Goal: Transaction & Acquisition: Obtain resource

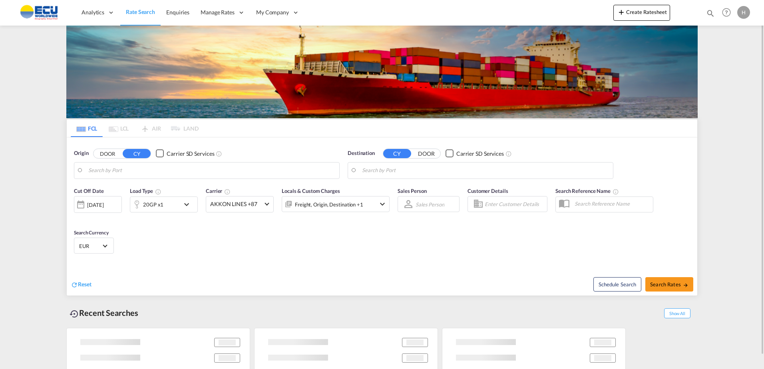
type input "Fos-[GEOGRAPHIC_DATA], [GEOGRAPHIC_DATA]"
type input "[GEOGRAPHIC_DATA], [GEOGRAPHIC_DATA]"
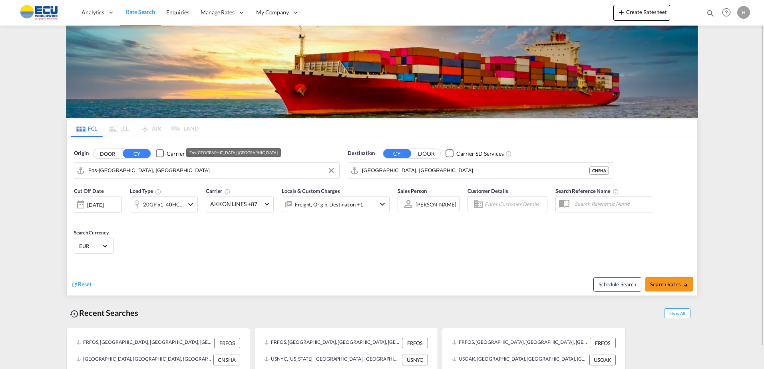
click at [213, 173] on input "Fos-[GEOGRAPHIC_DATA], [GEOGRAPHIC_DATA]" at bounding box center [211, 171] width 247 height 12
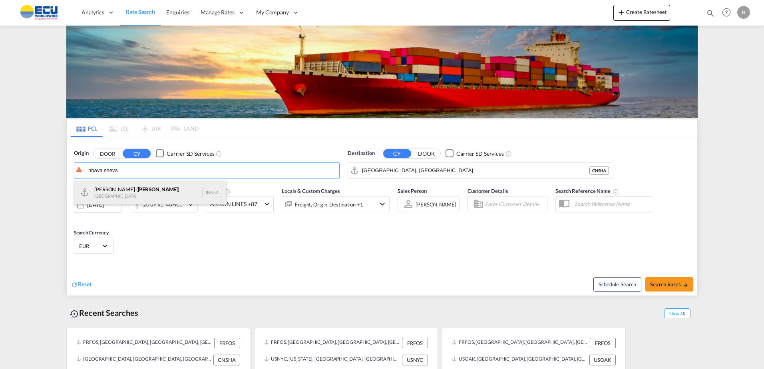
click at [169, 192] on div "[PERSON_NAME] ( [PERSON_NAME] ) [GEOGRAPHIC_DATA] INNSA" at bounding box center [150, 193] width 152 height 24
type input "[PERSON_NAME] ([PERSON_NAME]), [GEOGRAPHIC_DATA]"
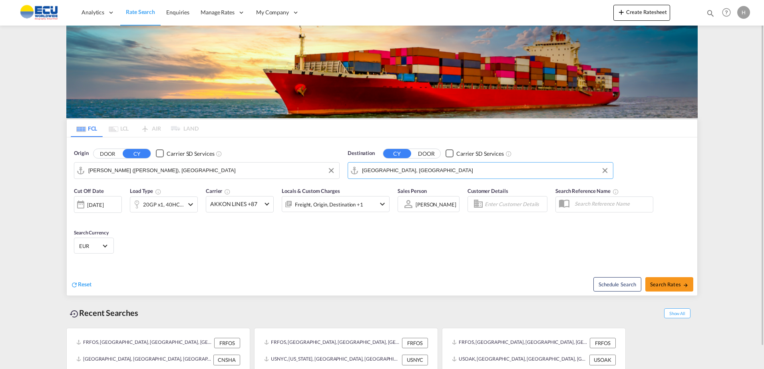
drag, startPoint x: 479, startPoint y: 179, endPoint x: 456, endPoint y: 163, distance: 27.8
click at [474, 176] on md-autocomplete-wrap "[GEOGRAPHIC_DATA], [GEOGRAPHIC_DATA]" at bounding box center [485, 173] width 247 height 16
click at [456, 164] on md-autocomplete "[GEOGRAPHIC_DATA], [GEOGRAPHIC_DATA]" at bounding box center [485, 171] width 247 height 14
click at [450, 164] on md-autocomplete "[GEOGRAPHIC_DATA], [GEOGRAPHIC_DATA]" at bounding box center [485, 171] width 247 height 14
click at [446, 172] on input "[GEOGRAPHIC_DATA], [GEOGRAPHIC_DATA]" at bounding box center [485, 171] width 247 height 12
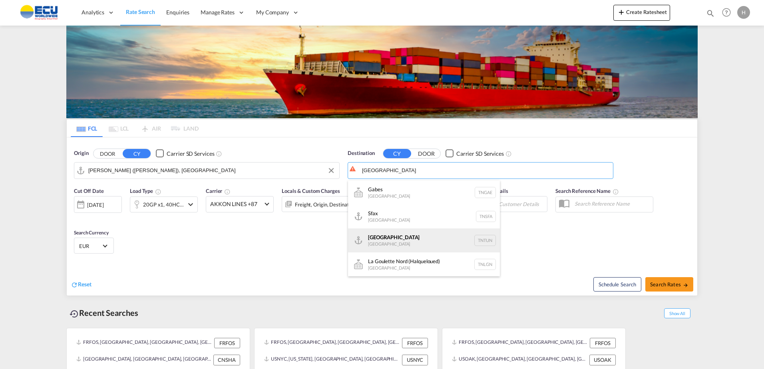
click at [394, 242] on div "[GEOGRAPHIC_DATA] [GEOGRAPHIC_DATA] TNTUN" at bounding box center [424, 241] width 152 height 24
type input "[GEOGRAPHIC_DATA], TNTUN"
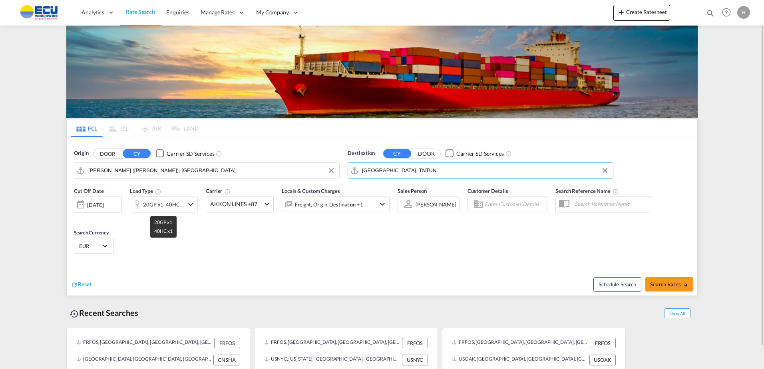
click at [174, 207] on div "20GP x1, 40HC x1" at bounding box center [163, 204] width 41 height 11
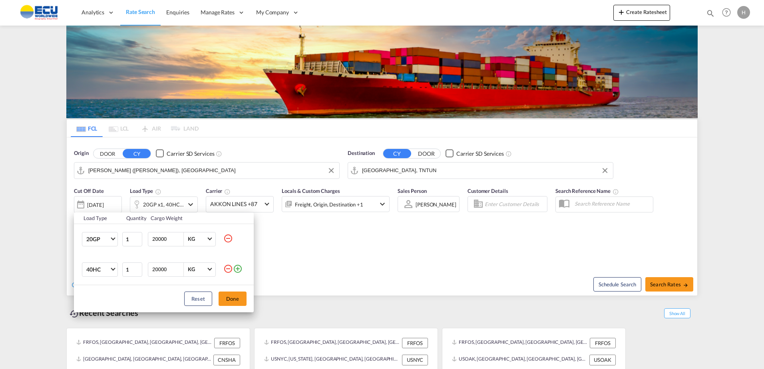
click at [231, 239] on md-icon "icon-minus-circle-outline" at bounding box center [228, 239] width 10 height 10
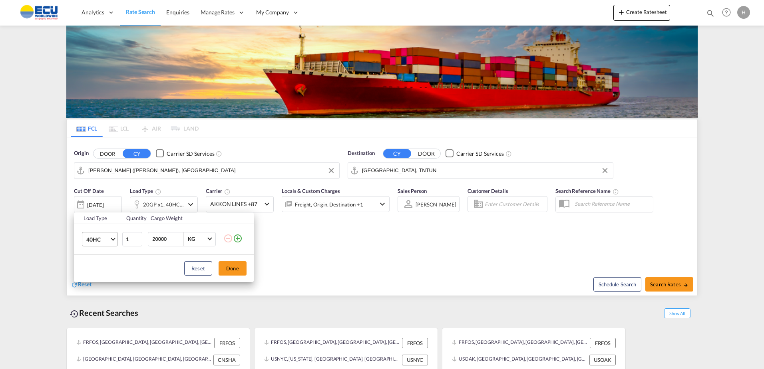
click at [102, 239] on span "40HC" at bounding box center [97, 240] width 23 height 8
click at [100, 219] on div "40GP" at bounding box center [93, 220] width 14 height 8
click at [241, 268] on button "Done" at bounding box center [233, 268] width 28 height 14
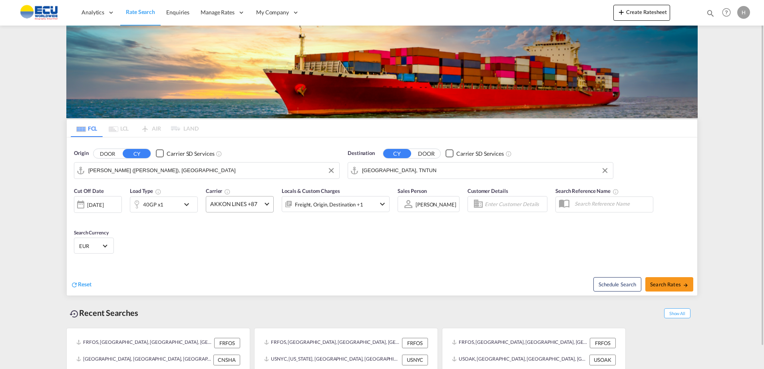
click at [251, 210] on md-select-value "AKKON LINES +87" at bounding box center [239, 205] width 67 height 16
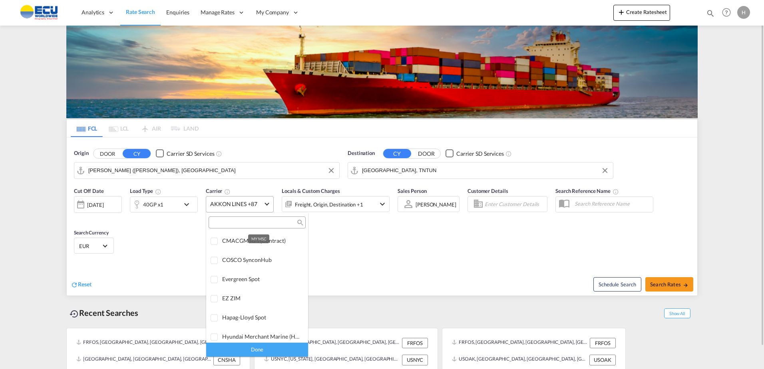
scroll to position [1, 0]
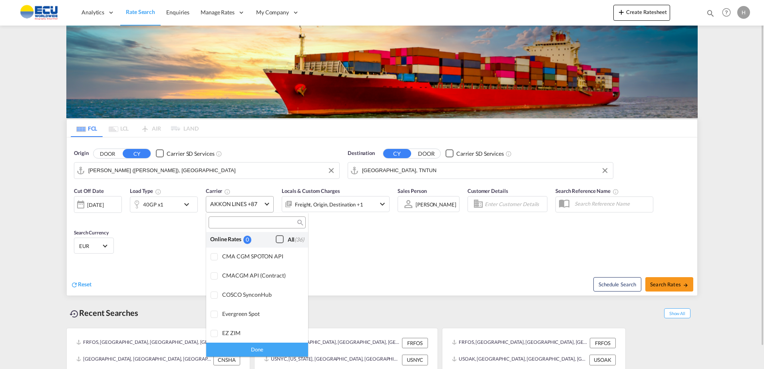
click at [277, 241] on div "Checkbox No Ink" at bounding box center [280, 239] width 8 height 8
click at [269, 349] on div "Done" at bounding box center [257, 350] width 102 height 14
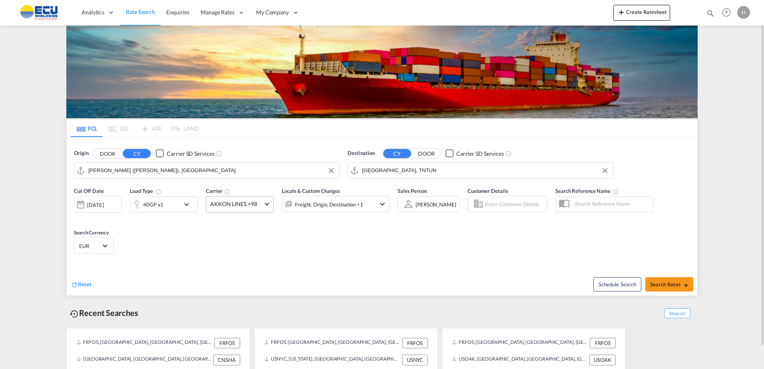
click at [377, 230] on div "Cut Off Date [DATE] [DATE] Load Type 40GP x1 Carrier AKKON LINES +98 Locals & C…" at bounding box center [382, 222] width 631 height 78
click at [365, 203] on div "Freight, Origin, Destination +1" at bounding box center [325, 204] width 86 height 16
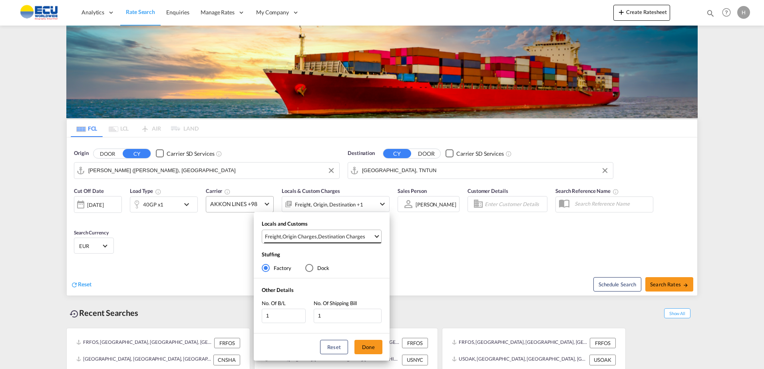
click at [341, 238] on div "Destination Charges" at bounding box center [341, 236] width 47 height 7
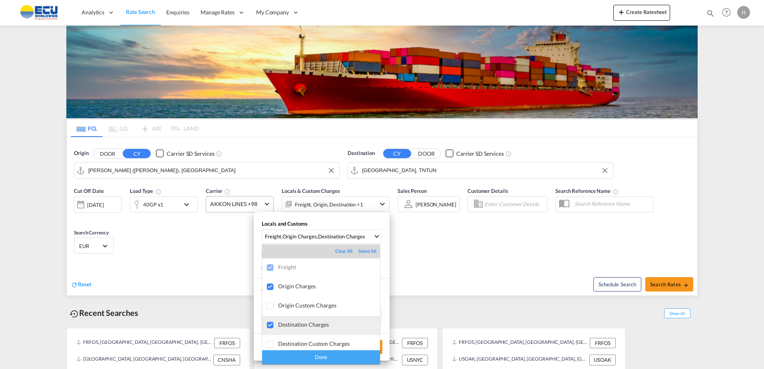
click at [311, 325] on div "Destination Charges" at bounding box center [329, 324] width 102 height 7
drag, startPoint x: 329, startPoint y: 359, endPoint x: 334, endPoint y: 353, distance: 7.4
click at [330, 359] on div "Done" at bounding box center [321, 358] width 118 height 14
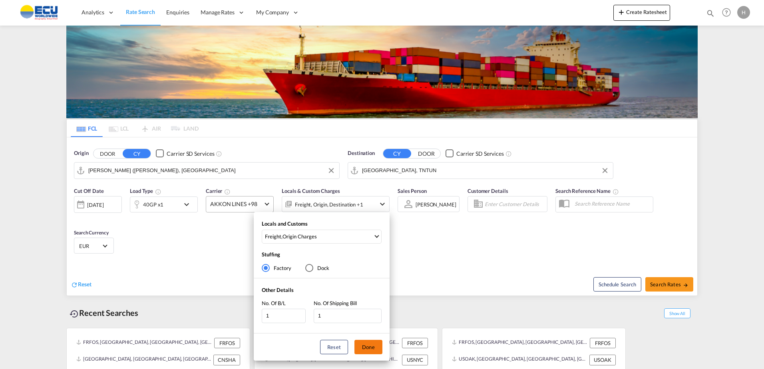
click at [367, 340] on button "Done" at bounding box center [369, 347] width 28 height 14
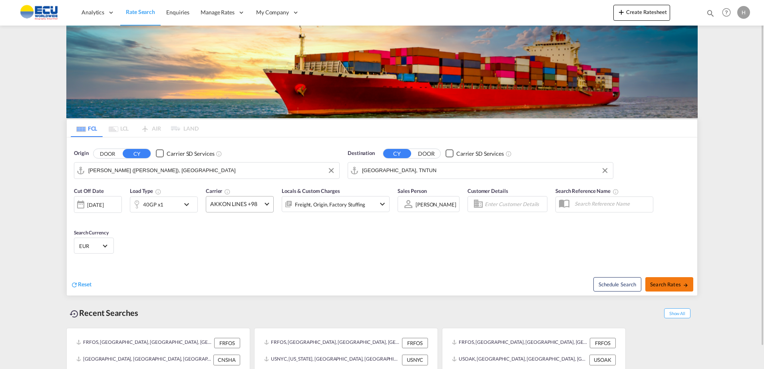
click at [667, 279] on button "Search Rates" at bounding box center [670, 284] width 48 height 14
type input "INNSA to TNTUN / [DATE]"
